Goal: Check status: Check status

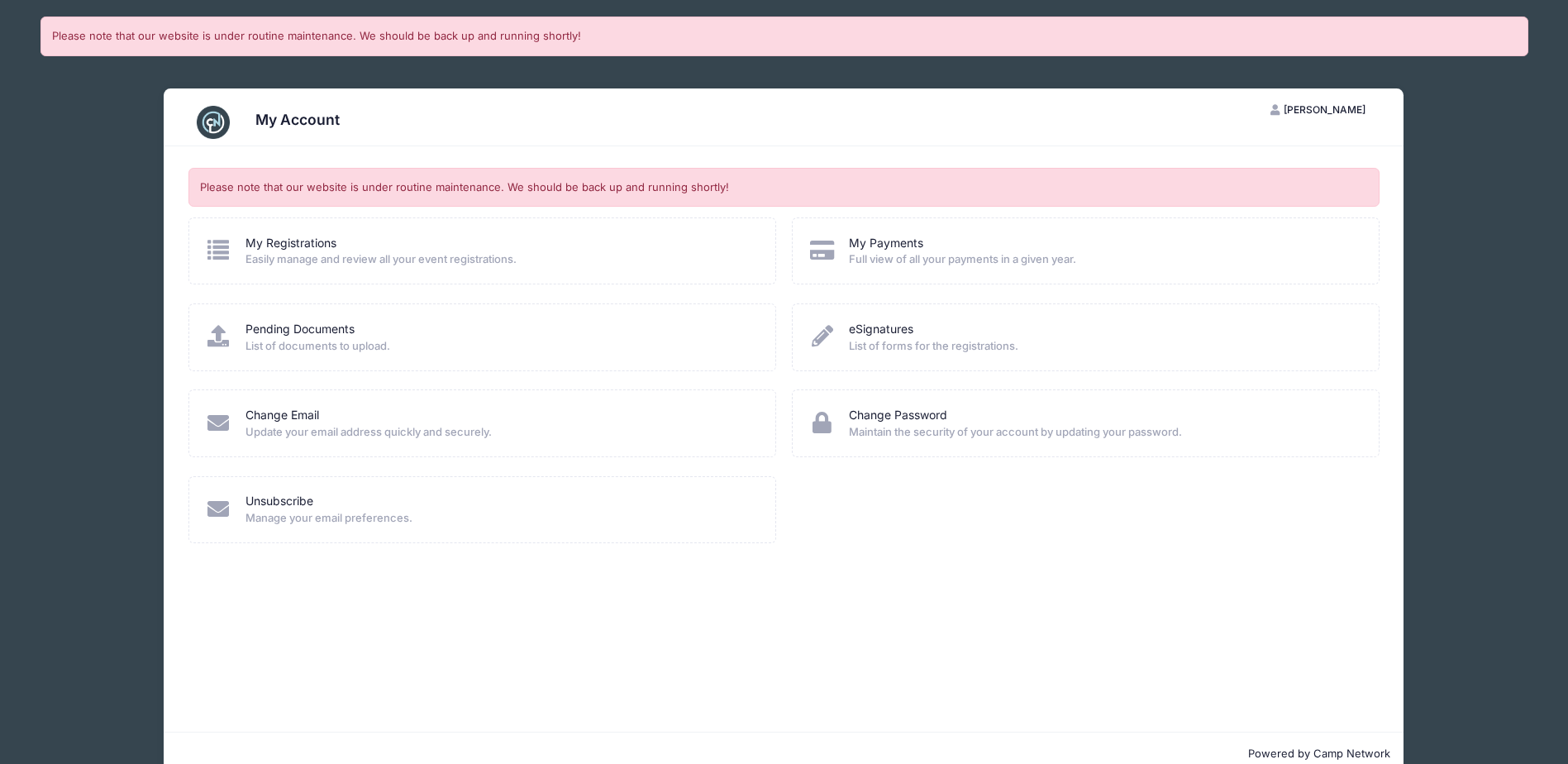
click at [331, 229] on div "My Registrations Easily manage and review all your event registrations." at bounding box center [482, 251] width 588 height 67
click at [332, 252] on span "Easily manage and review all your event registrations." at bounding box center [499, 259] width 508 height 17
click at [280, 254] on span "Easily manage and review all your event registrations." at bounding box center [499, 259] width 508 height 17
click at [229, 244] on icon at bounding box center [218, 249] width 27 height 21
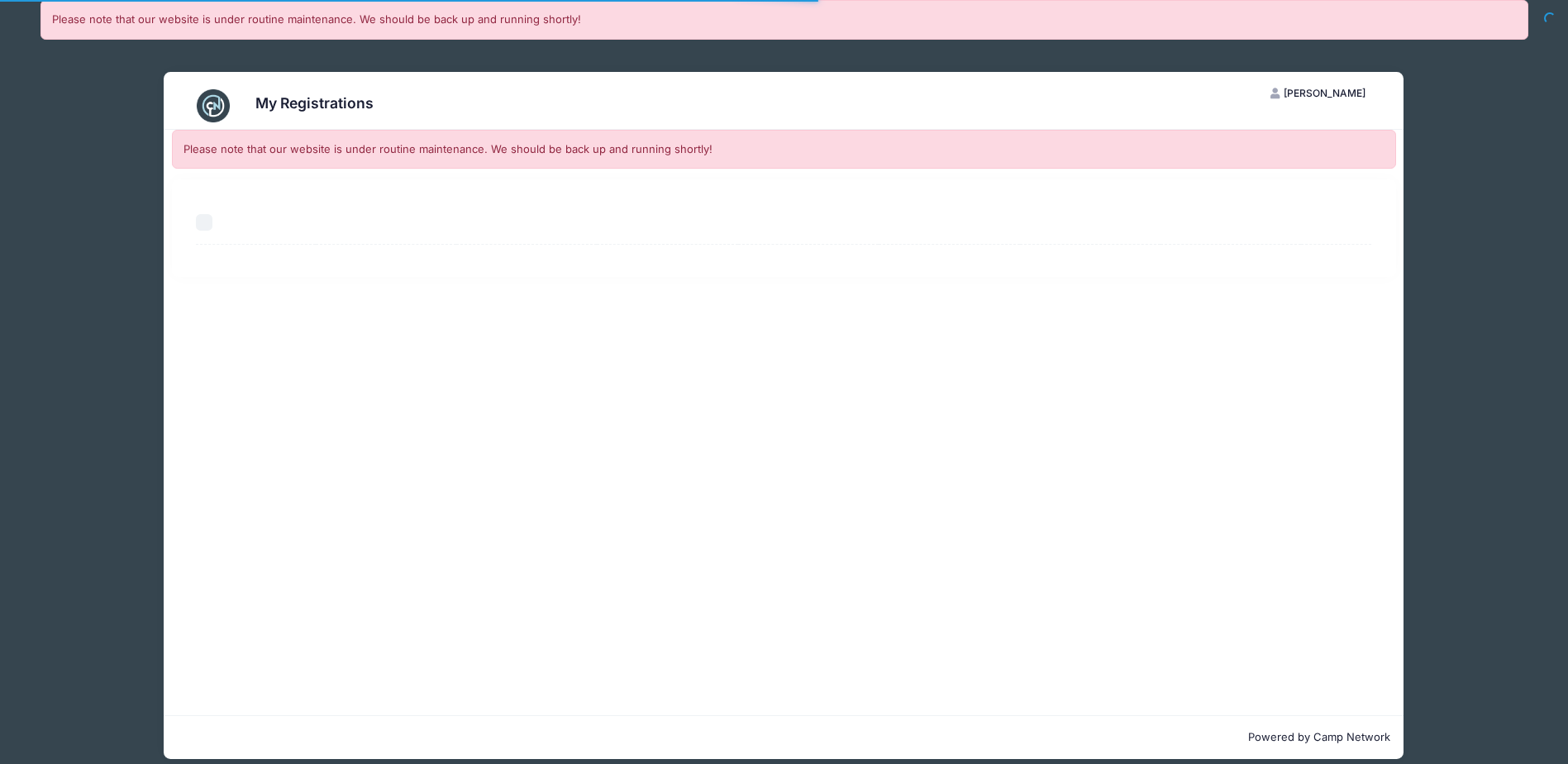
select select "50"
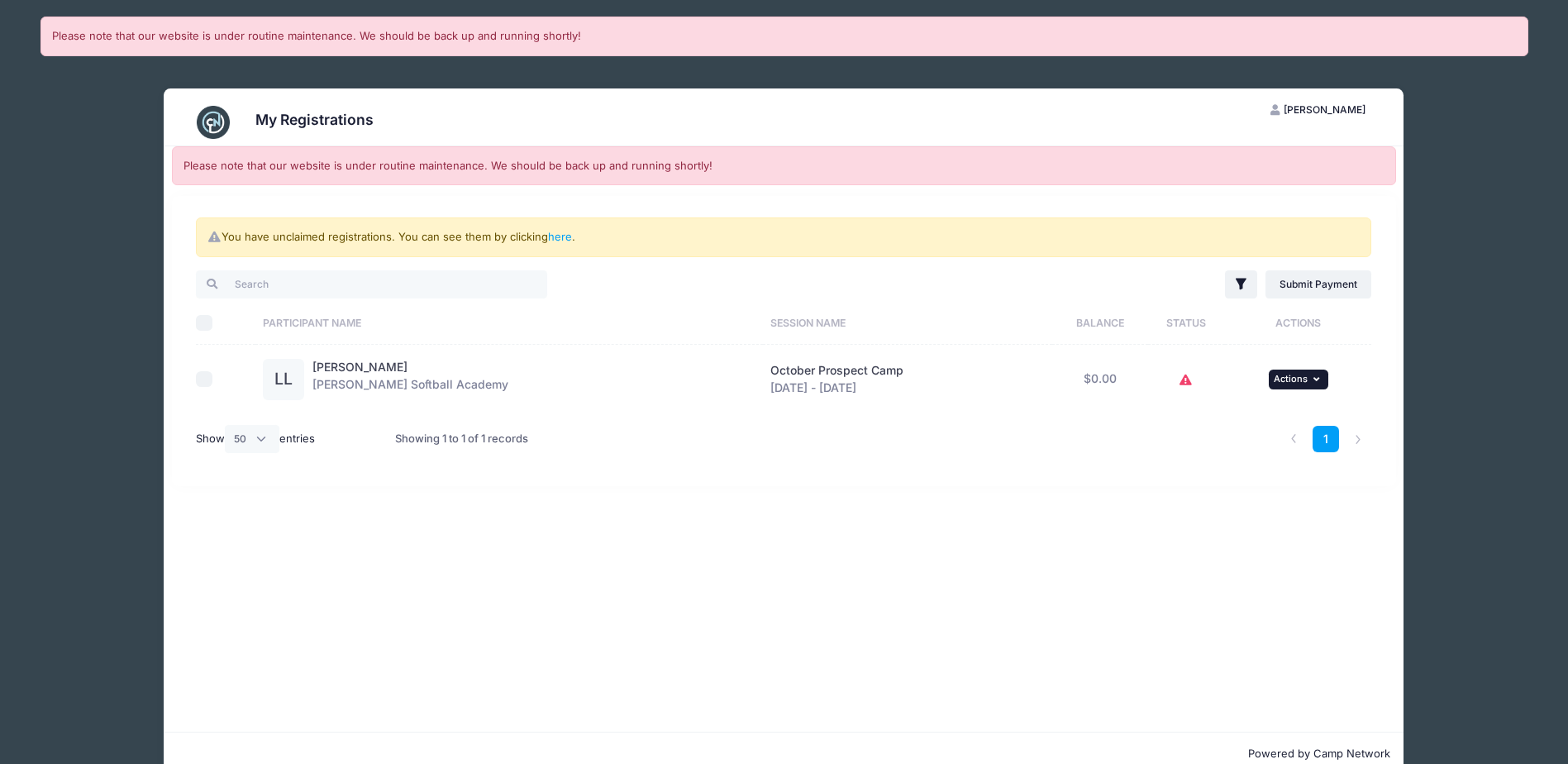
click at [1301, 373] on button "... Actions" at bounding box center [1298, 379] width 60 height 20
click at [1217, 416] on link "View Registration" at bounding box center [1237, 416] width 149 height 32
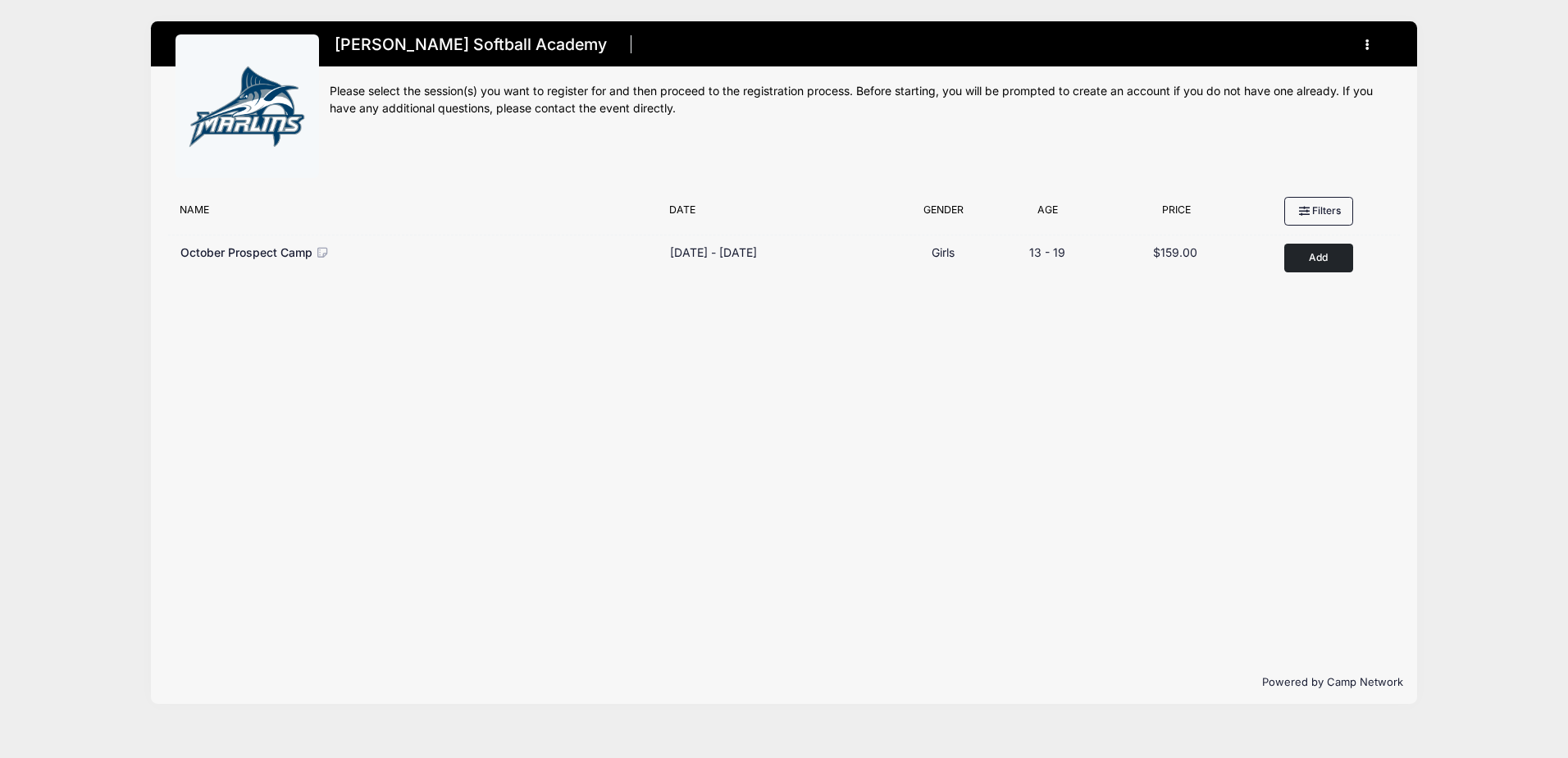
click at [1365, 45] on icon "button" at bounding box center [1372, 45] width 13 height 0
click at [422, 34] on h1 "[PERSON_NAME] Softball Academy" at bounding box center [471, 44] width 283 height 29
